Goal: Check status: Check status

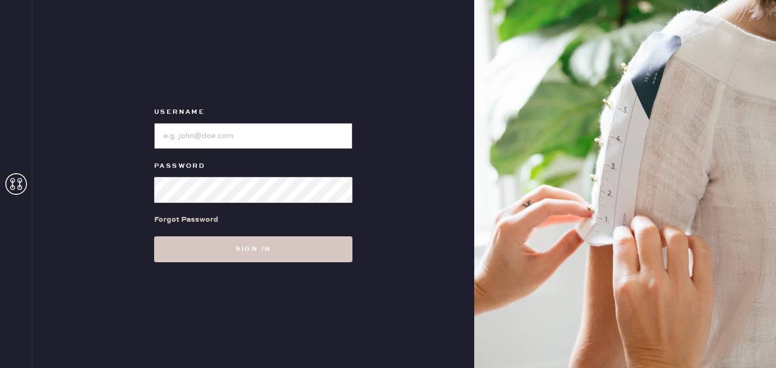
click at [258, 140] on input "loginName" at bounding box center [253, 136] width 198 height 26
type input "[EMAIL_ADDRESS][DOMAIN_NAME]"
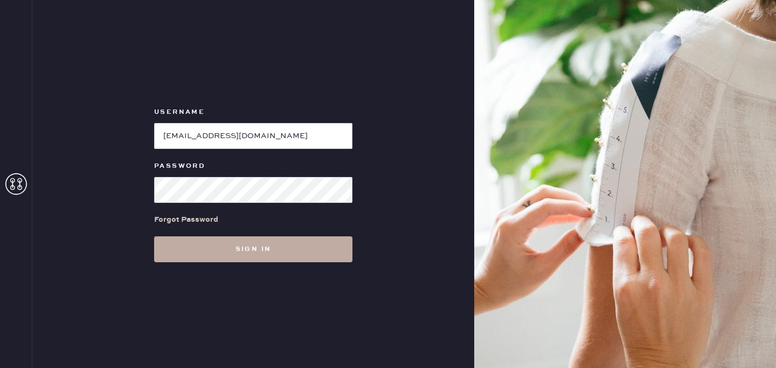
click at [231, 258] on button "Sign in" at bounding box center [253, 249] width 198 height 26
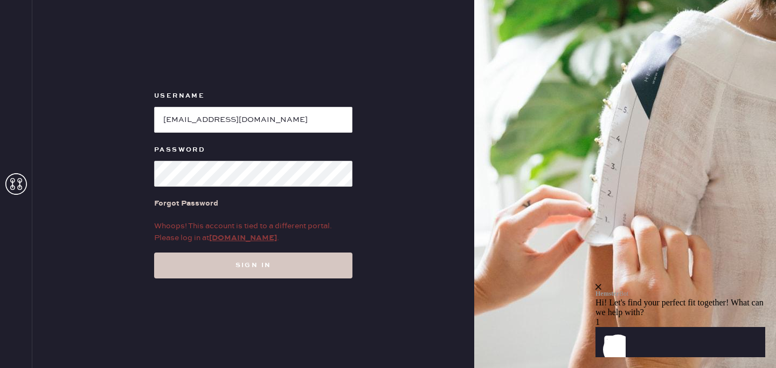
click at [241, 234] on link "my.hemster.co" at bounding box center [243, 238] width 68 height 10
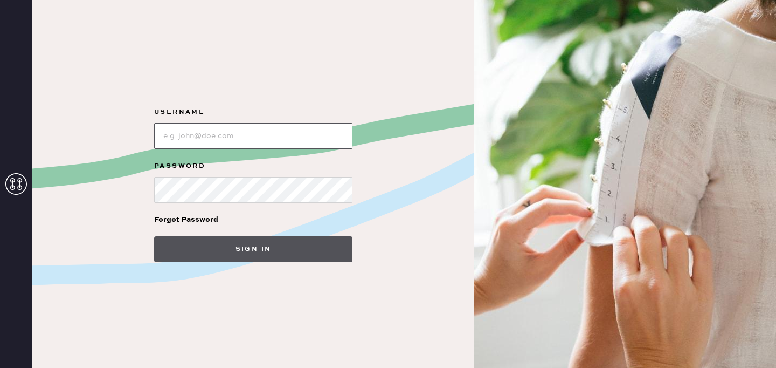
type input "[EMAIL_ADDRESS][DOMAIN_NAME]"
click at [246, 243] on button "Sign in" at bounding box center [253, 249] width 198 height 26
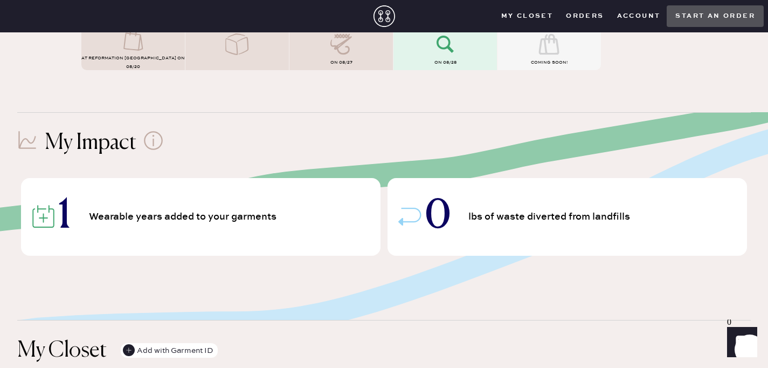
scroll to position [169, 0]
click at [435, 52] on icon at bounding box center [445, 44] width 43 height 22
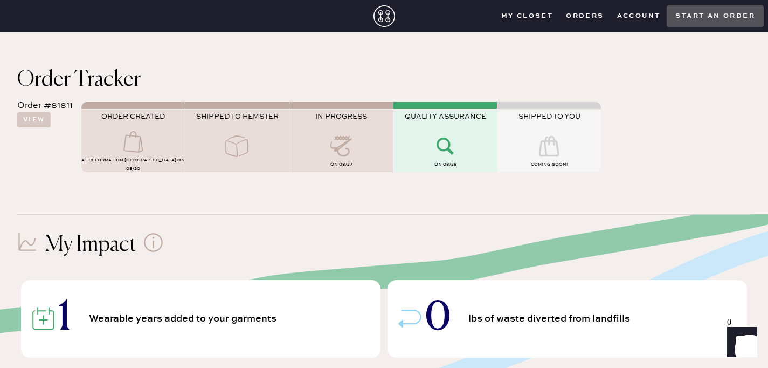
scroll to position [44, 0]
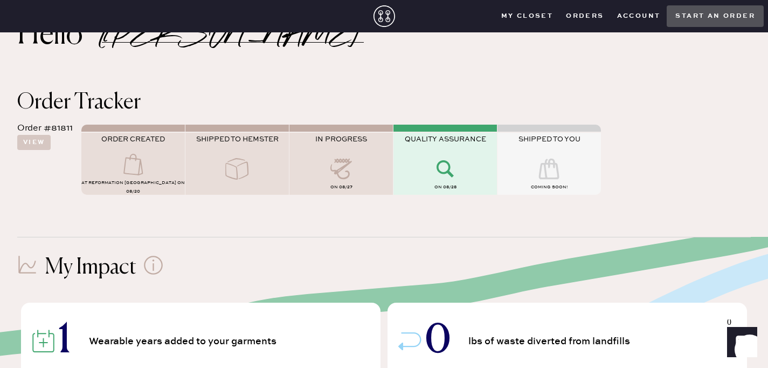
click at [582, 14] on button "Orders" at bounding box center [585, 16] width 51 height 16
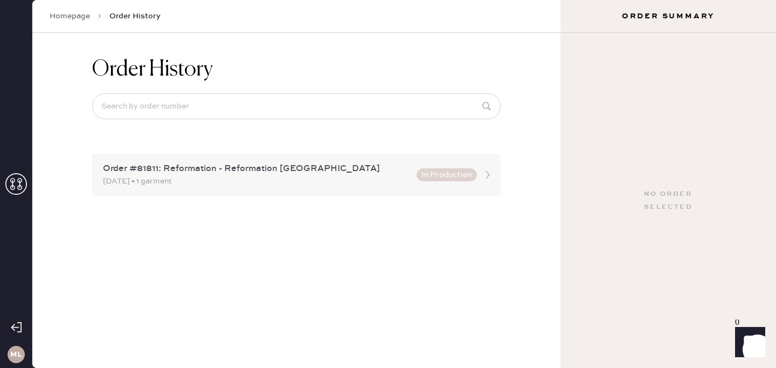
click at [419, 177] on button "In Production" at bounding box center [447, 174] width 60 height 13
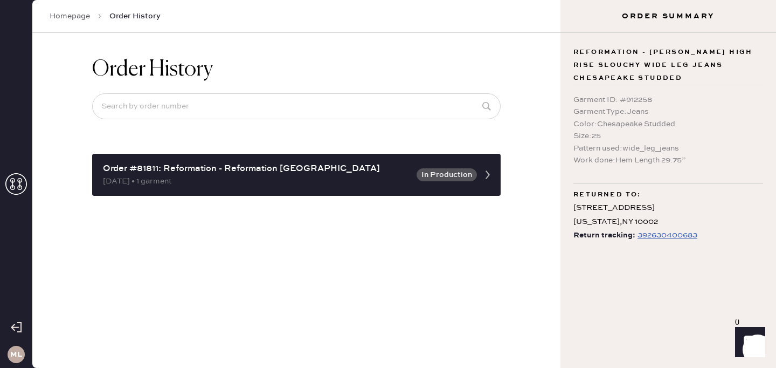
click at [680, 231] on div "392630400683" at bounding box center [668, 235] width 60 height 13
